Goal: Task Accomplishment & Management: Manage account settings

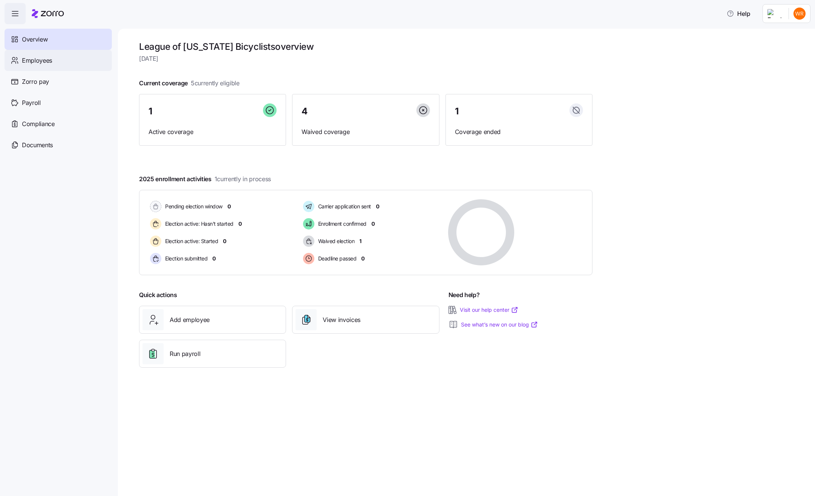
click at [38, 61] on span "Employees" at bounding box center [37, 60] width 30 height 9
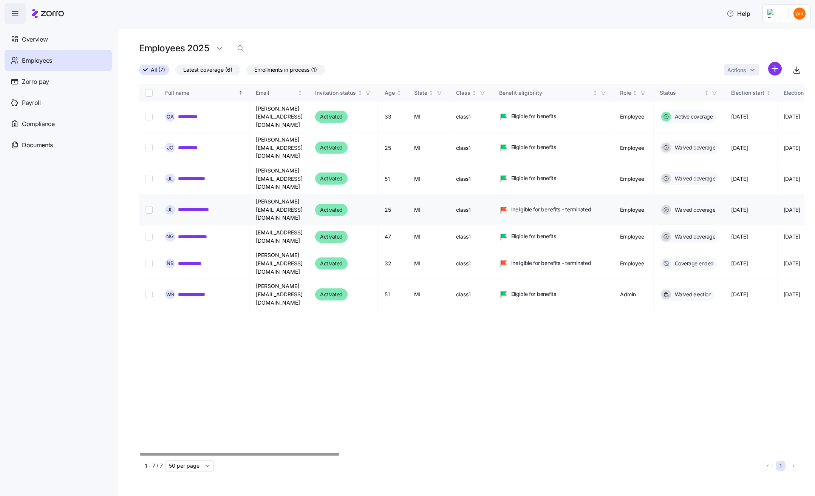
drag, startPoint x: 149, startPoint y: 174, endPoint x: 151, endPoint y: 181, distance: 7.3
click at [149, 206] on input "Select record 4" at bounding box center [149, 210] width 8 height 8
checkbox input "true"
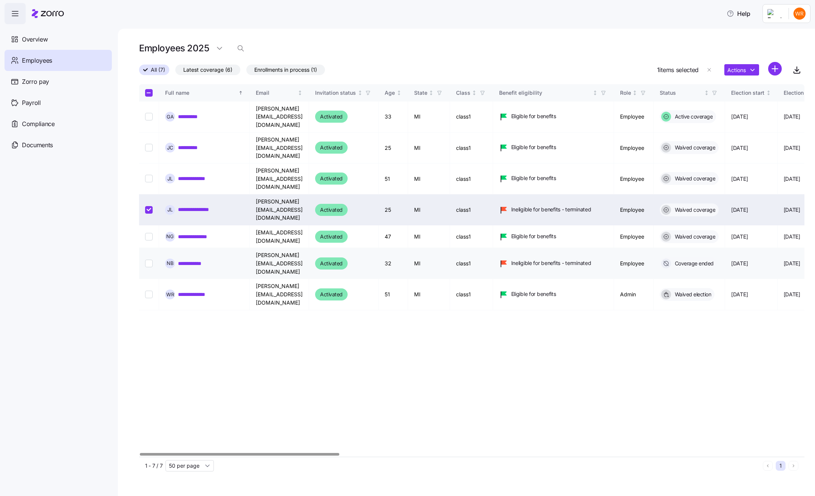
click at [150, 260] on input "Select record 6" at bounding box center [149, 264] width 8 height 8
checkbox input "true"
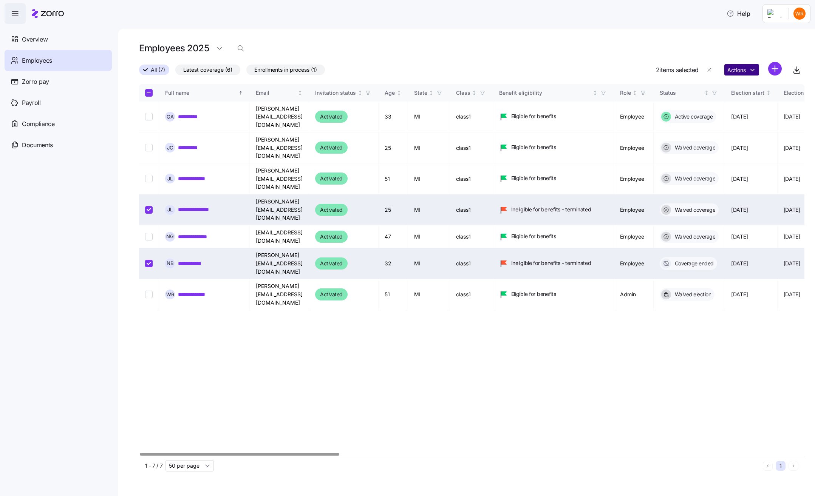
click at [754, 73] on html "**********" at bounding box center [407, 246] width 815 height 492
click at [764, 248] on td "[DATE]" at bounding box center [751, 263] width 52 height 31
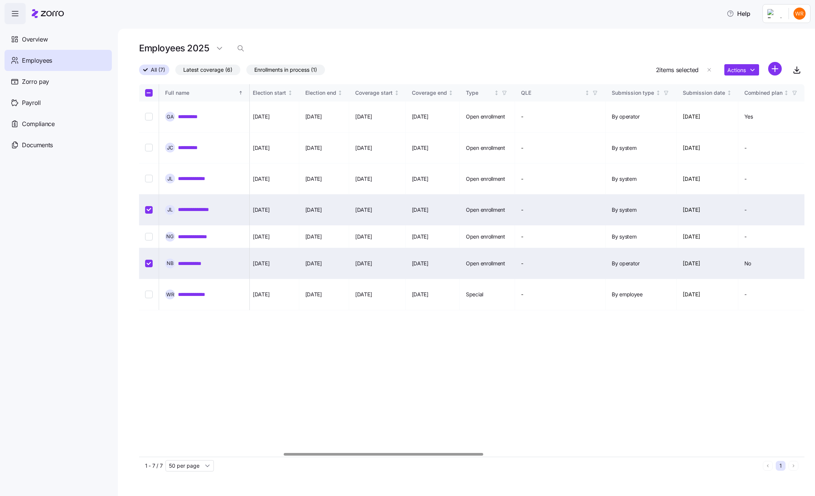
scroll to position [0, 480]
